Goal: Transaction & Acquisition: Register for event/course

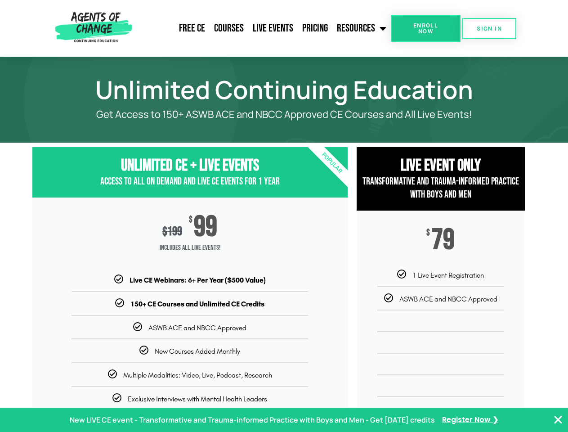
click at [284, 216] on div "$ 199 $ 99 Includes ALL Live Events!" at bounding box center [189, 236] width 315 height 77
click at [362, 28] on link "Resources" at bounding box center [362, 28] width 58 height 22
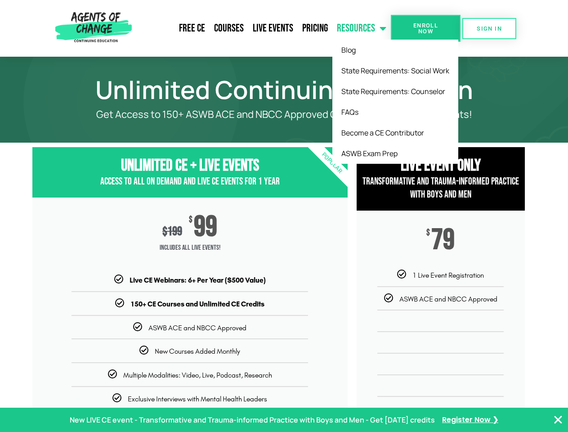
click at [426, 28] on span "Enroll Now" at bounding box center [425, 28] width 41 height 12
click at [490, 28] on span "SIGN IN" at bounding box center [489, 29] width 25 height 6
click at [284, 420] on p "New LIVE CE event - Transformative and Trauma-informed Practice with Boys and M…" at bounding box center [252, 420] width 365 height 13
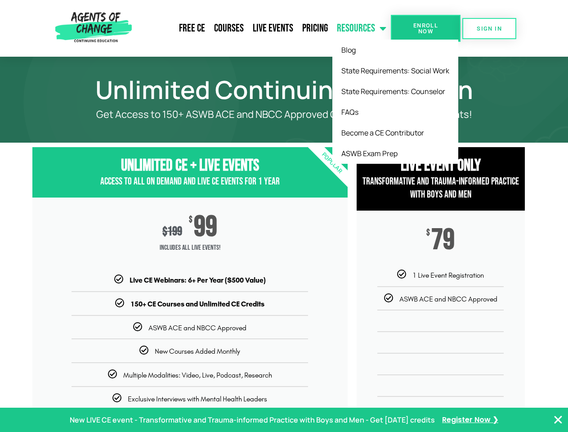
click at [558, 420] on icon "Close Banner" at bounding box center [558, 419] width 11 height 11
